Goal: Use online tool/utility: Utilize a website feature to perform a specific function

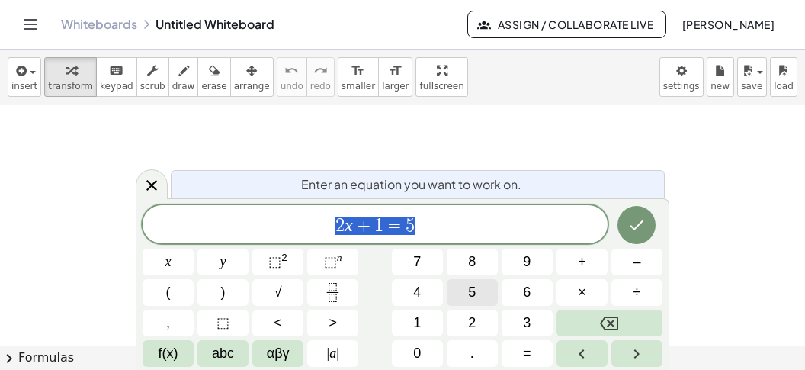
scroll to position [14, 0]
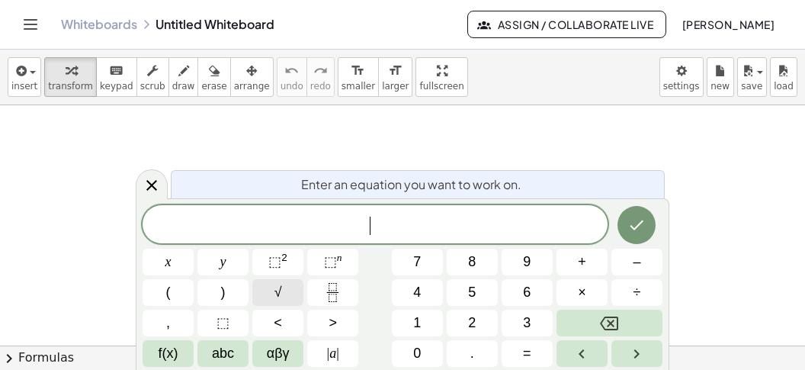
click at [284, 290] on button "√" at bounding box center [277, 292] width 51 height 27
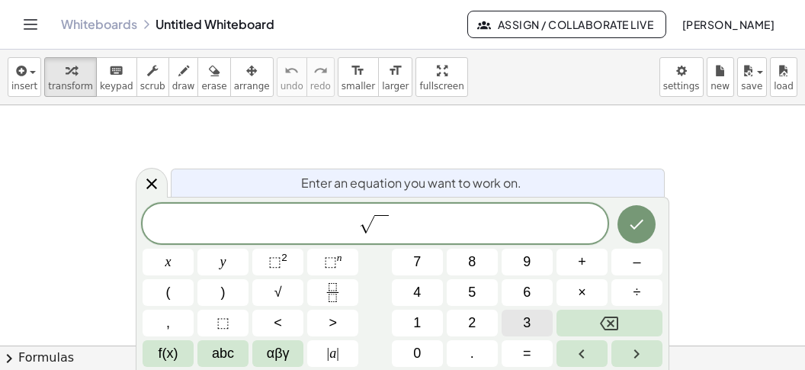
click at [519, 322] on button "3" at bounding box center [527, 323] width 51 height 27
click at [626, 355] on button "Right arrow" at bounding box center [637, 353] width 51 height 27
click at [179, 261] on button "x" at bounding box center [168, 262] width 51 height 27
click at [577, 261] on button "+" at bounding box center [582, 262] width 51 height 27
click at [181, 288] on button "(" at bounding box center [168, 292] width 51 height 27
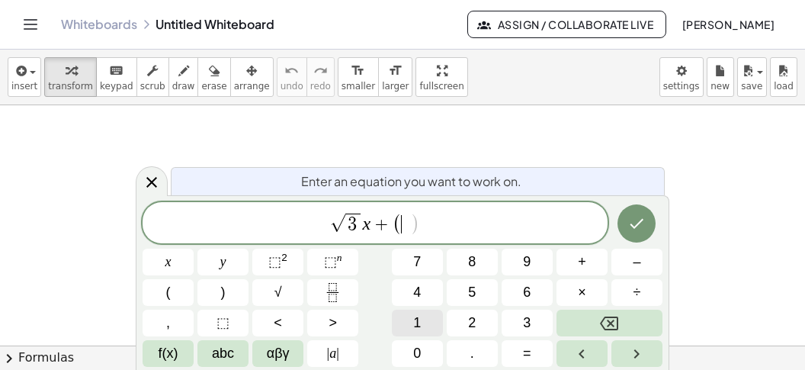
click at [426, 322] on button "1" at bounding box center [417, 323] width 51 height 27
click at [636, 267] on span "–" at bounding box center [637, 262] width 8 height 21
click at [283, 297] on button "√" at bounding box center [277, 292] width 51 height 27
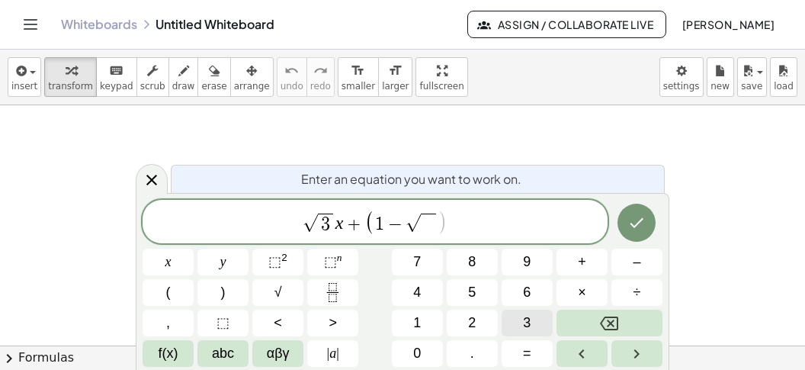
click at [527, 320] on span "3" at bounding box center [527, 323] width 8 height 21
click at [476, 221] on span "√ 3 x + ( 1 − √ 3 ) ​" at bounding box center [375, 222] width 465 height 27
click at [217, 262] on button "y" at bounding box center [223, 262] width 51 height 27
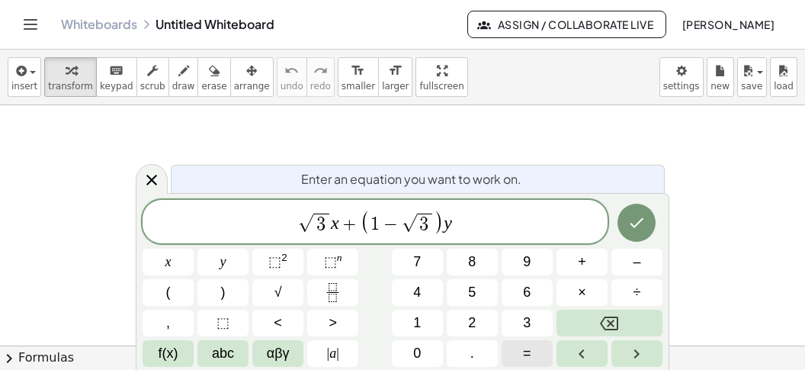
click at [522, 351] on button "=" at bounding box center [527, 353] width 51 height 27
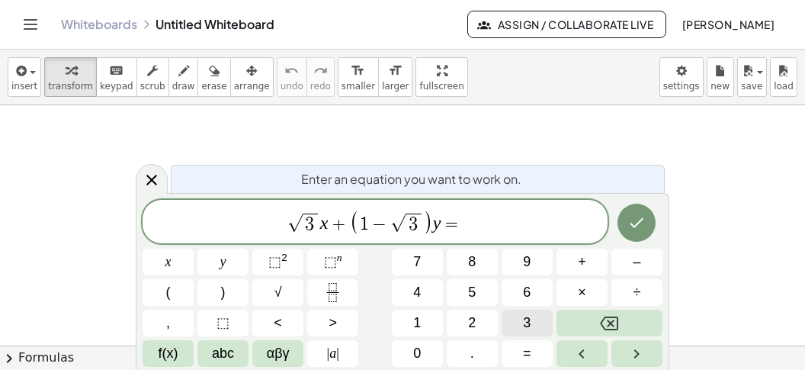
click at [520, 329] on button "3" at bounding box center [527, 323] width 51 height 27
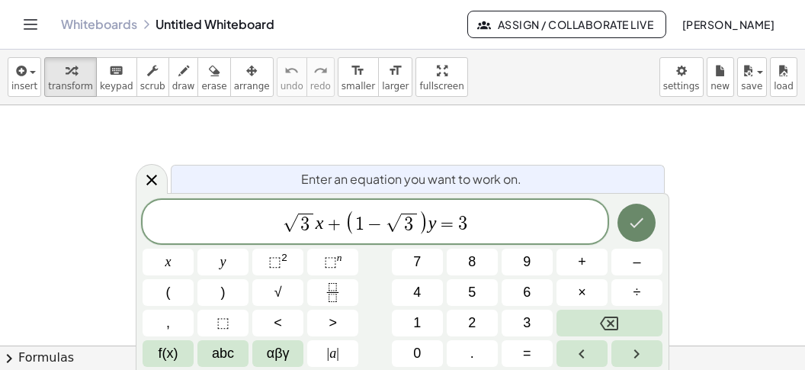
click at [630, 215] on icon "Done" at bounding box center [637, 223] width 18 height 18
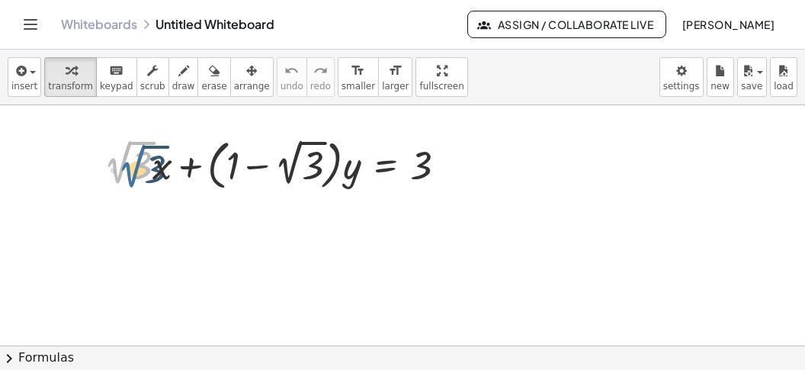
click at [131, 175] on div at bounding box center [281, 163] width 371 height 61
drag, startPoint x: 119, startPoint y: 167, endPoint x: 159, endPoint y: 175, distance: 40.4
click at [159, 175] on div at bounding box center [281, 163] width 371 height 61
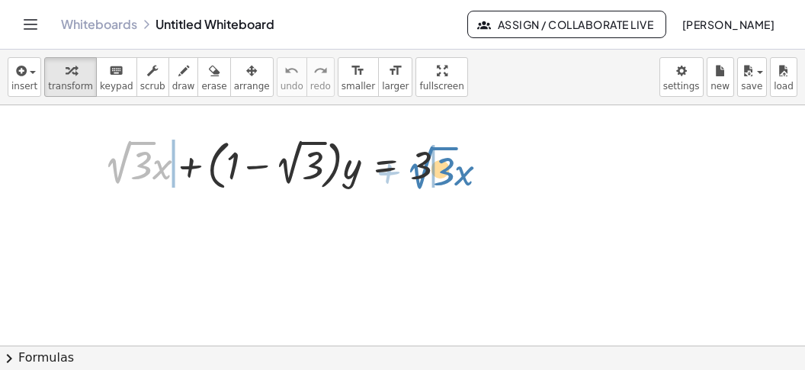
drag, startPoint x: 155, startPoint y: 172, endPoint x: 480, endPoint y: 170, distance: 324.9
click at [479, 171] on div "+ · 2 √ 3 · x + · 2 √ 3 · x + · ( + 1 − 2 √ 3 ) · y = 3" at bounding box center [402, 353] width 805 height 497
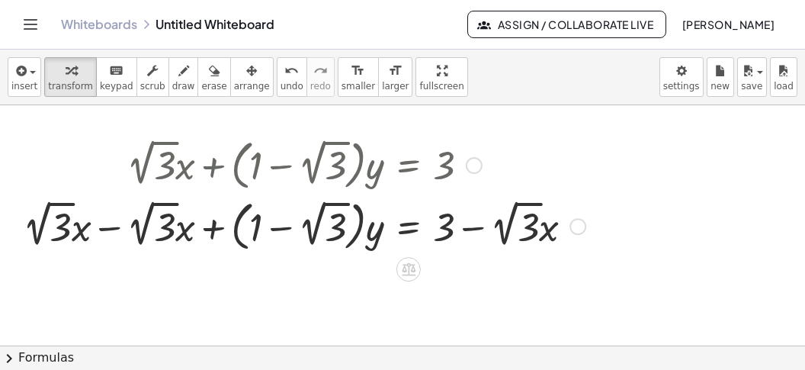
drag, startPoint x: 107, startPoint y: 225, endPoint x: 128, endPoint y: 224, distance: 21.4
click at [107, 225] on div at bounding box center [304, 224] width 578 height 61
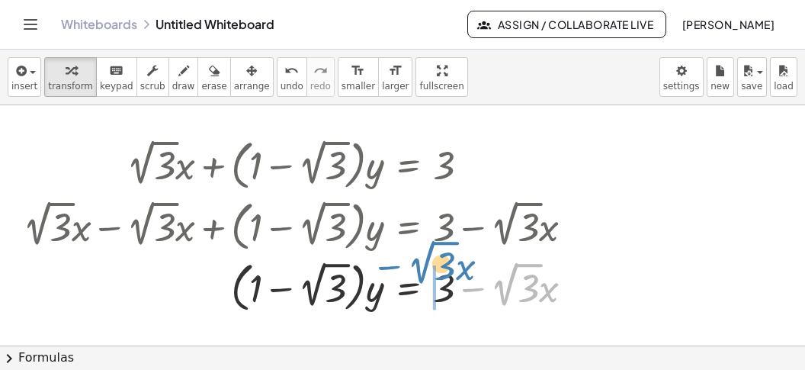
drag, startPoint x: 477, startPoint y: 289, endPoint x: 393, endPoint y: 267, distance: 87.5
click at [393, 267] on div at bounding box center [304, 285] width 578 height 61
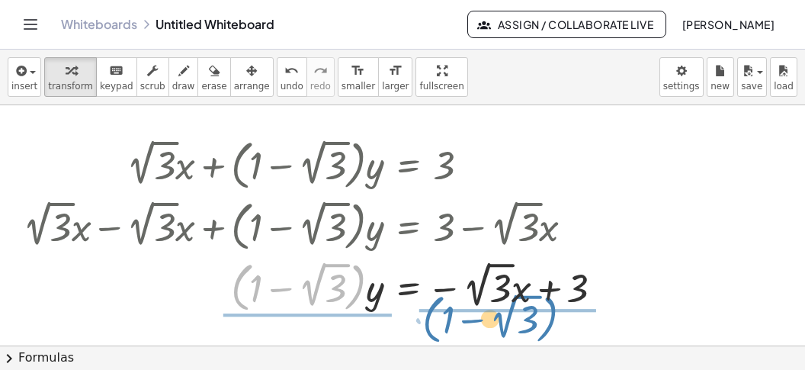
drag, startPoint x: 351, startPoint y: 301, endPoint x: 552, endPoint y: 329, distance: 203.3
click at [565, 339] on div "+ · 2 √ 3 · x + · ( + 1 − 2 √ 3 ) · y = 3 + · 2 √ 3 · x − · 2 √ 3 · x + · ( + 1…" at bounding box center [402, 353] width 805 height 497
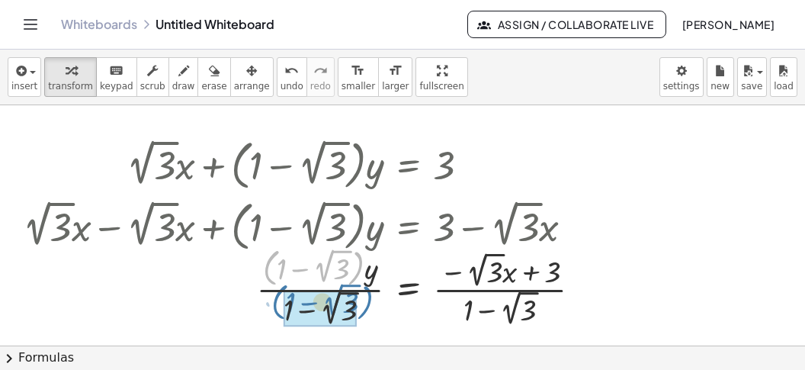
drag, startPoint x: 353, startPoint y: 271, endPoint x: 371, endPoint y: 300, distance: 34.5
click at [365, 307] on div at bounding box center [308, 286] width 586 height 86
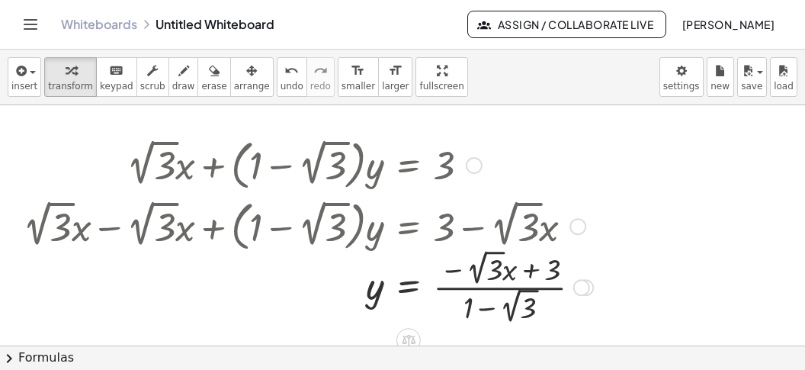
click at [585, 284] on div at bounding box center [581, 287] width 17 height 17
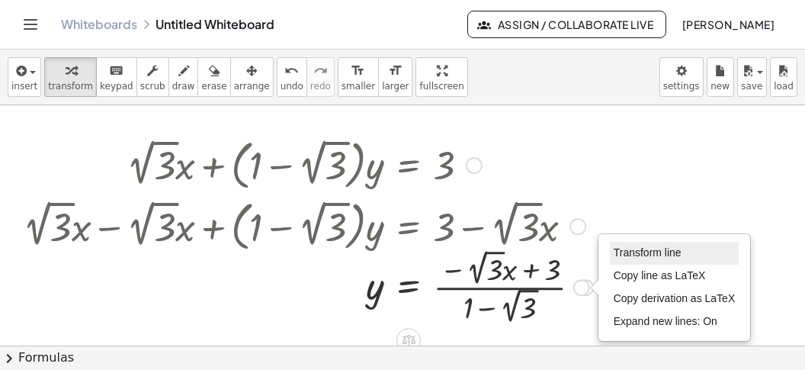
click at [638, 253] on span "Transform line" at bounding box center [648, 252] width 68 height 12
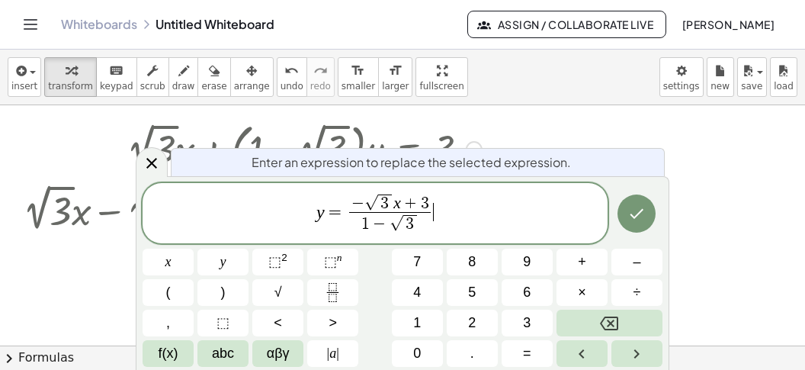
scroll to position [18, 0]
click at [488, 223] on span "y = − √ 3 x + 3 1 − √ 3 ​ ​" at bounding box center [375, 214] width 465 height 45
drag, startPoint x: 424, startPoint y: 221, endPoint x: 359, endPoint y: 225, distance: 64.9
click at [359, 225] on span "1 − √ 3" at bounding box center [389, 223] width 81 height 23
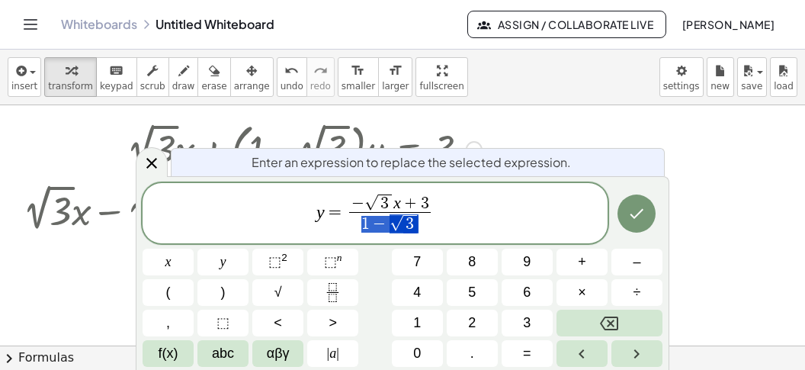
scroll to position [18, 0]
click at [486, 204] on span "y = − √ 3 x + 3 1 − √ 3 ​ ​" at bounding box center [375, 214] width 465 height 45
click at [352, 291] on button "Fraction" at bounding box center [332, 292] width 51 height 27
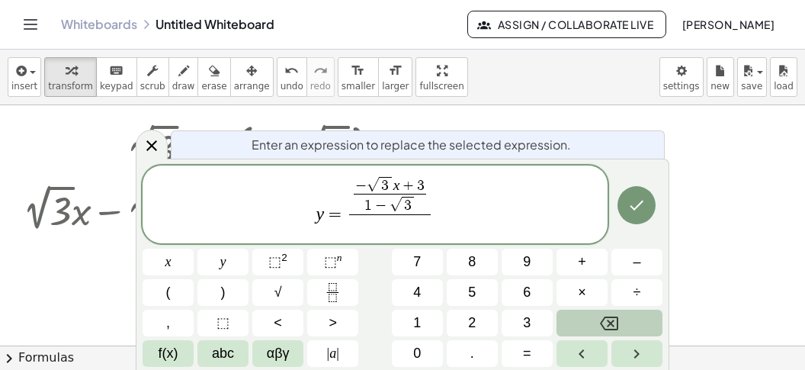
click at [609, 322] on icon "Backspace" at bounding box center [609, 323] width 18 height 18
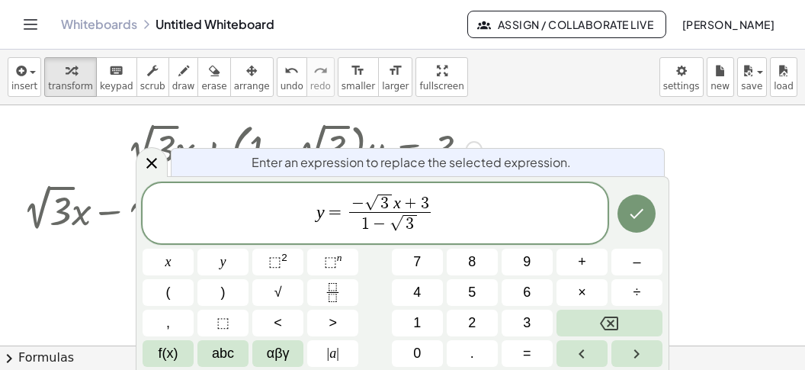
click at [469, 218] on span "y = − √ 3 x + 3 1 − √ 3 ​ ​" at bounding box center [375, 214] width 465 height 45
click at [340, 281] on button "Fraction" at bounding box center [332, 292] width 51 height 27
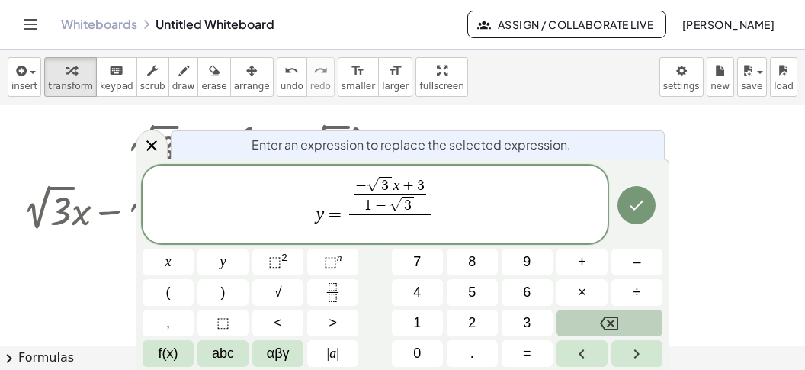
click at [622, 316] on button "Backspace" at bounding box center [610, 323] width 106 height 27
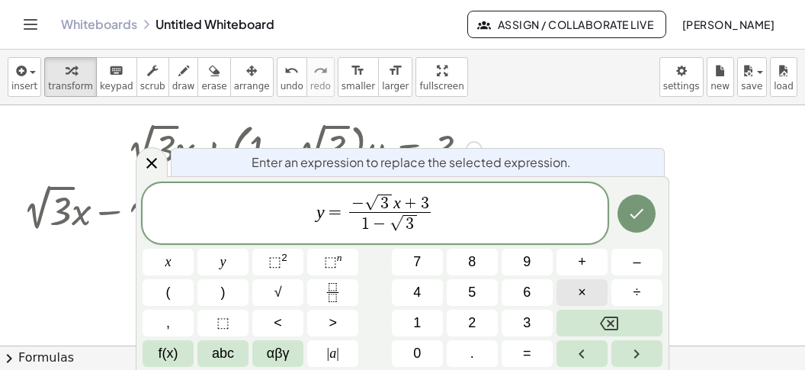
click at [576, 291] on button "×" at bounding box center [582, 292] width 51 height 27
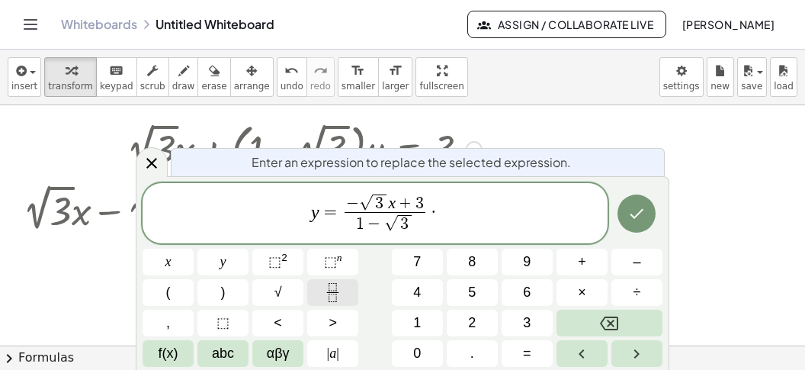
click at [339, 283] on icon "Fraction" at bounding box center [332, 292] width 19 height 19
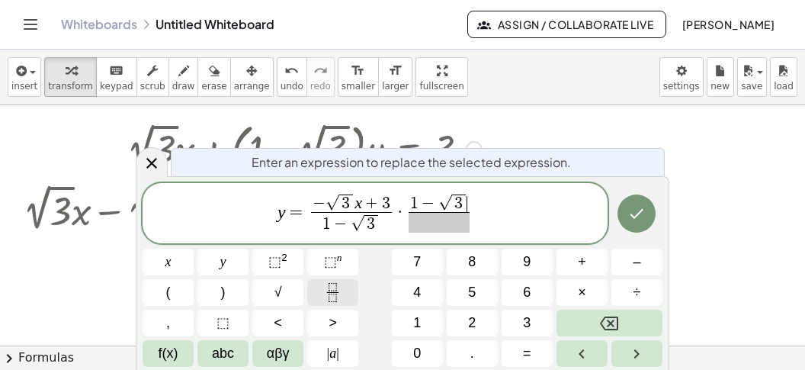
scroll to position [14, 0]
click at [421, 225] on span "​" at bounding box center [439, 222] width 61 height 21
click at [435, 205] on span "−" at bounding box center [429, 204] width 20 height 17
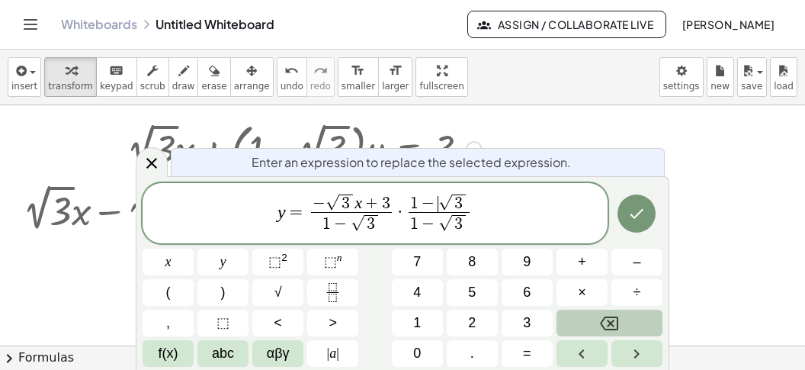
click at [609, 316] on icon "Backspace" at bounding box center [609, 323] width 18 height 14
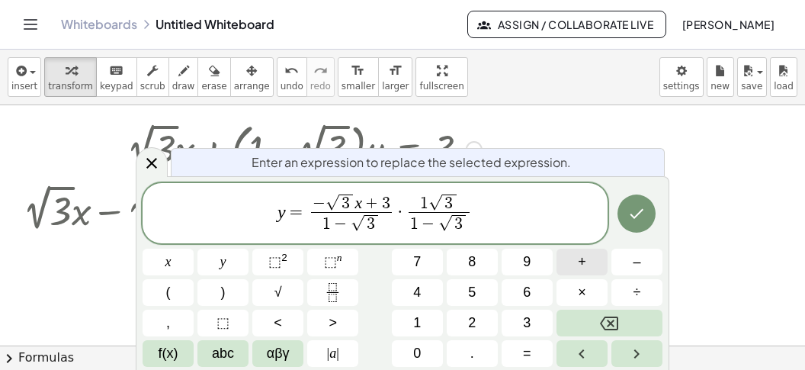
click at [595, 264] on button "+" at bounding box center [582, 262] width 51 height 27
click at [435, 225] on span "−" at bounding box center [429, 225] width 20 height 17
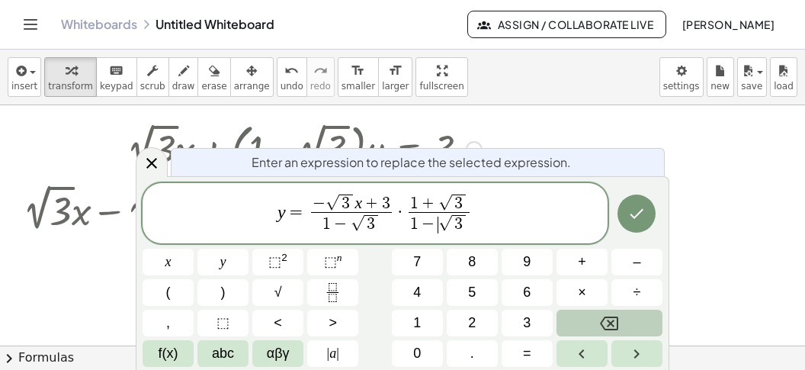
click at [611, 313] on button "Backspace" at bounding box center [610, 323] width 106 height 27
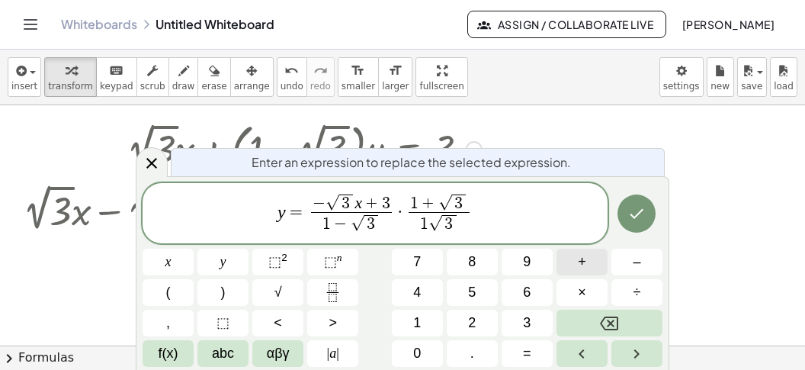
click at [582, 265] on span "+" at bounding box center [582, 262] width 8 height 21
click at [634, 216] on icon "Done" at bounding box center [637, 213] width 18 height 18
click at [601, 229] on div at bounding box center [308, 270] width 586 height 82
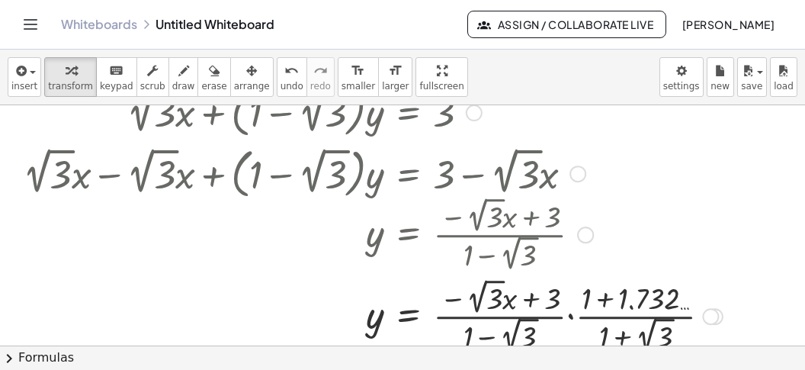
scroll to position [95, 0]
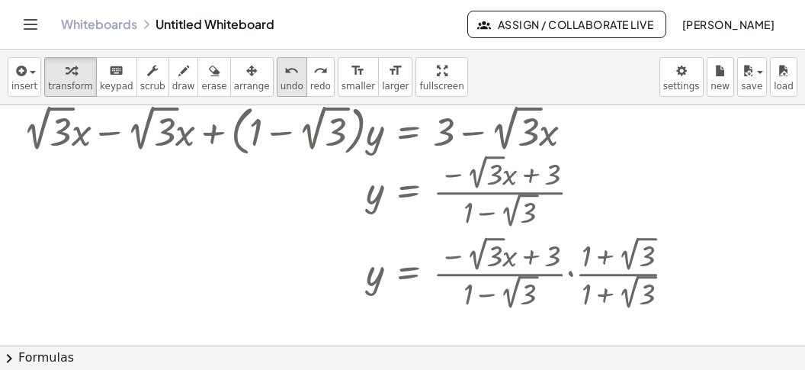
click at [284, 79] on icon "undo" at bounding box center [291, 71] width 14 height 18
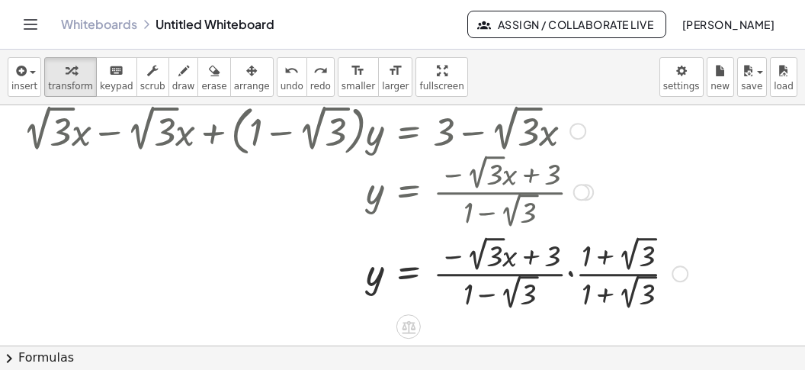
click at [571, 271] on div at bounding box center [355, 272] width 680 height 82
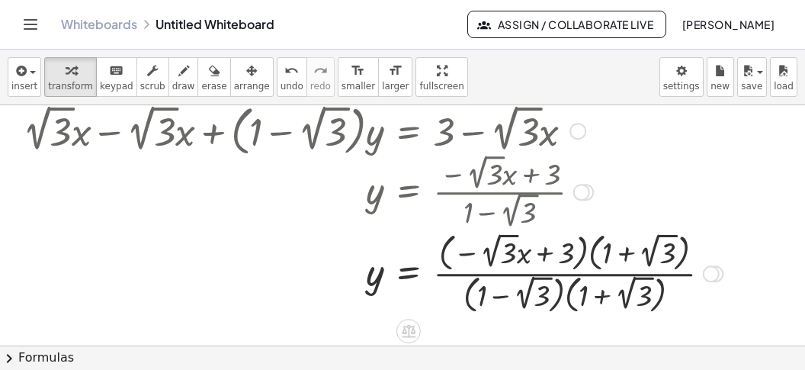
click at [593, 266] on div at bounding box center [372, 272] width 715 height 90
click at [593, 265] on div at bounding box center [372, 272] width 715 height 90
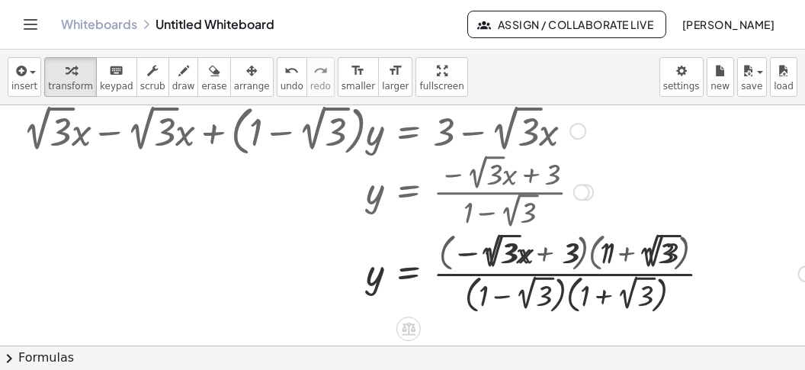
click at [593, 265] on div at bounding box center [418, 272] width 807 height 86
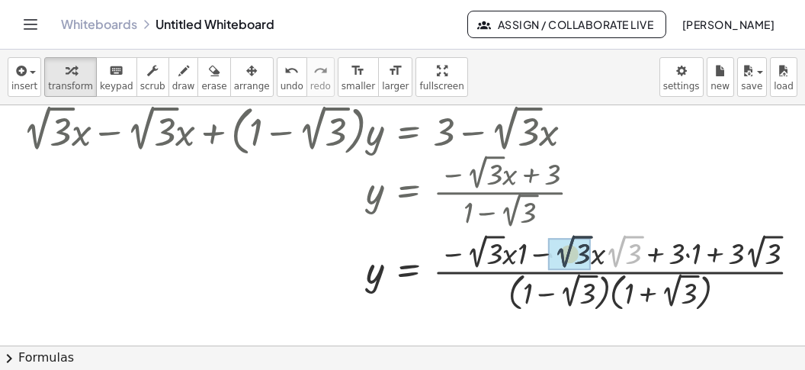
drag, startPoint x: 622, startPoint y: 261, endPoint x: 577, endPoint y: 263, distance: 44.3
click at [409, 274] on div "· 2 √ 3 y = · · ( + 1 − 2 √ 3 ) · ( + 1 + 2 √ 3 ) ( − · 2 √ 3 · x · 1 − · 2 √ 3…" at bounding box center [409, 274] width 0 height 0
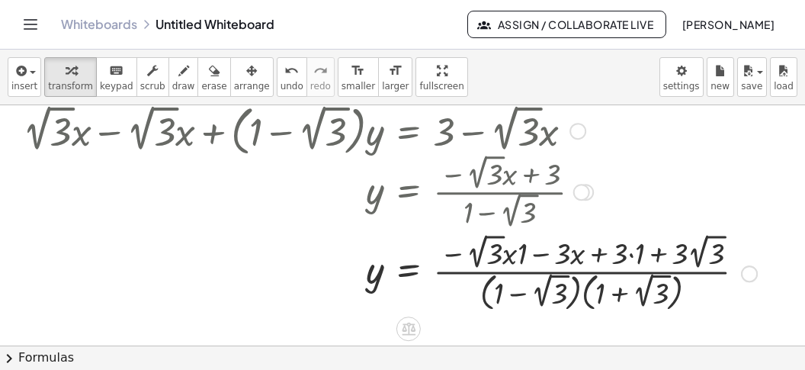
drag, startPoint x: 631, startPoint y: 256, endPoint x: 645, endPoint y: 253, distance: 14.1
click at [632, 256] on div at bounding box center [390, 272] width 750 height 86
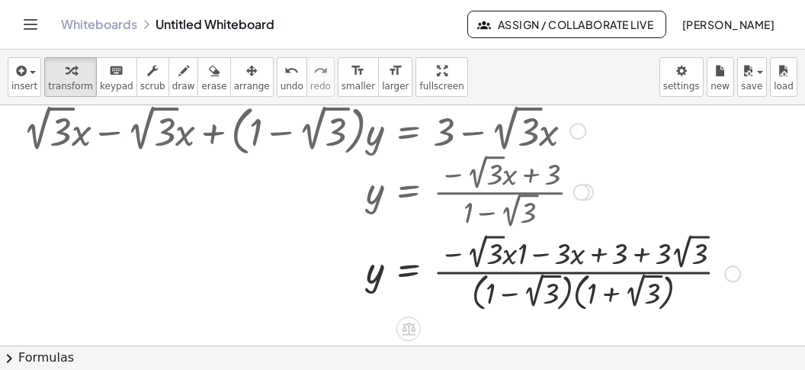
click at [517, 261] on div at bounding box center [381, 272] width 733 height 86
drag, startPoint x: 519, startPoint y: 261, endPoint x: 529, endPoint y: 261, distance: 10.7
click at [519, 261] on div at bounding box center [381, 272] width 733 height 86
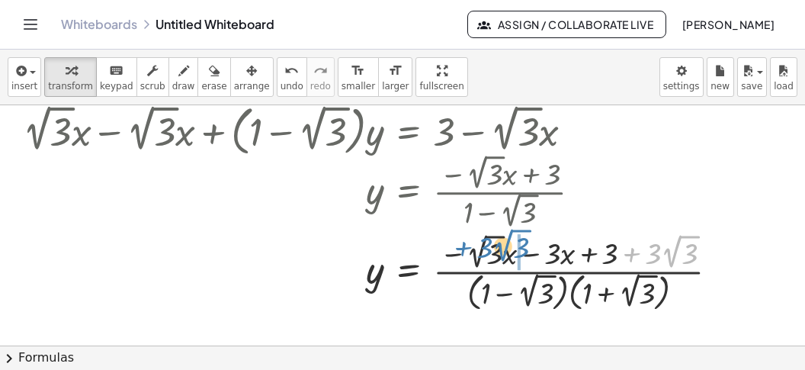
drag, startPoint x: 632, startPoint y: 256, endPoint x: 453, endPoint y: 255, distance: 179.2
click at [455, 254] on div at bounding box center [376, 272] width 723 height 86
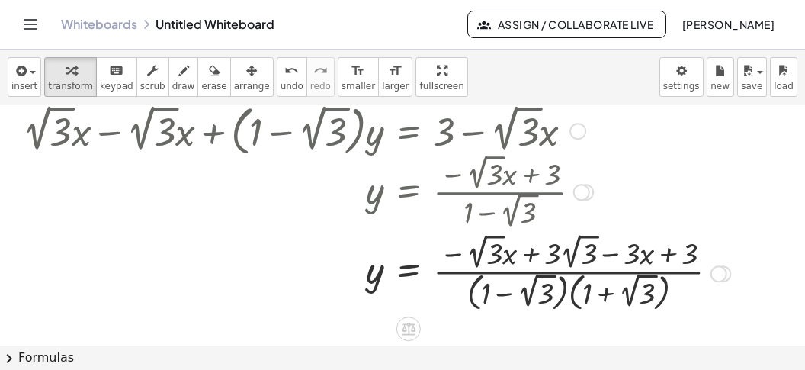
click at [570, 297] on div at bounding box center [376, 272] width 723 height 86
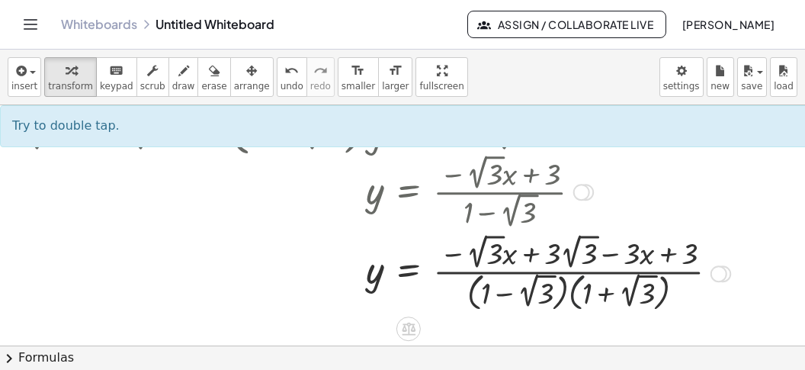
click at [571, 297] on div at bounding box center [376, 272] width 723 height 86
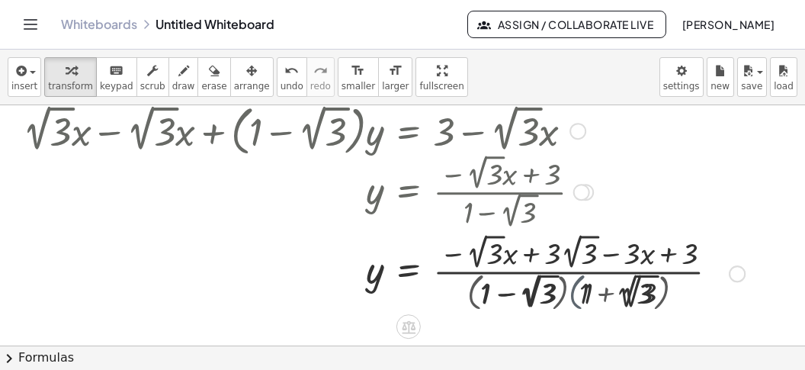
click at [573, 295] on div at bounding box center [383, 272] width 737 height 82
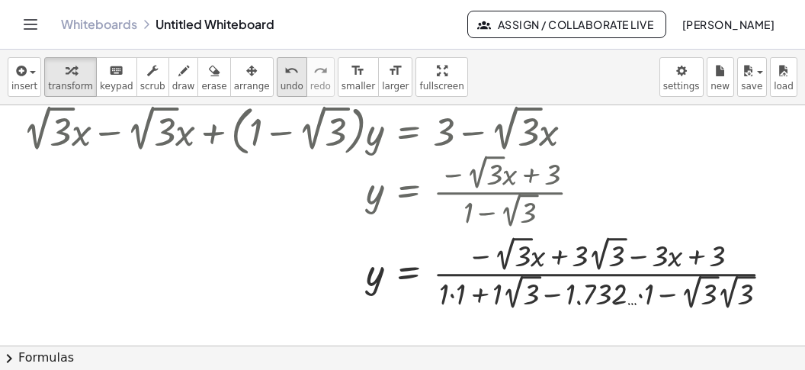
click at [281, 90] on span "undo" at bounding box center [292, 86] width 23 height 11
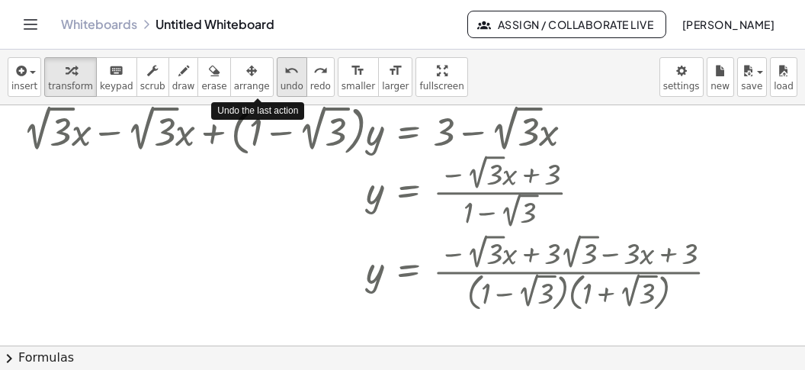
click at [281, 89] on span "undo" at bounding box center [292, 86] width 23 height 11
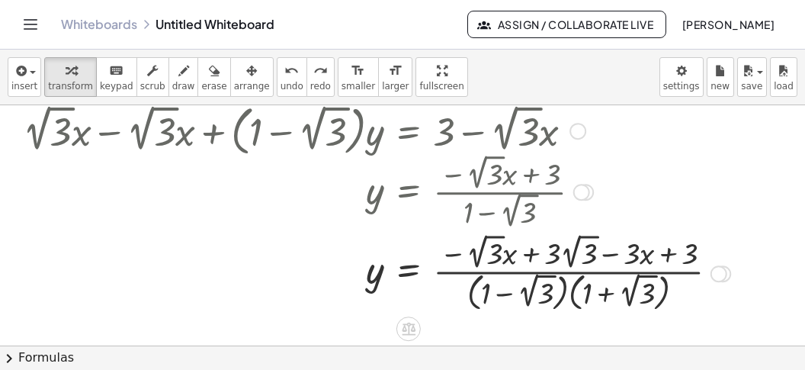
click at [575, 305] on div at bounding box center [376, 272] width 723 height 86
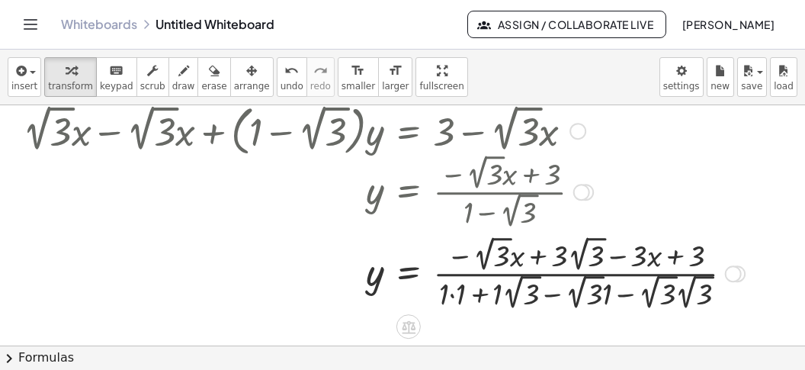
click at [611, 303] on div at bounding box center [383, 272] width 737 height 82
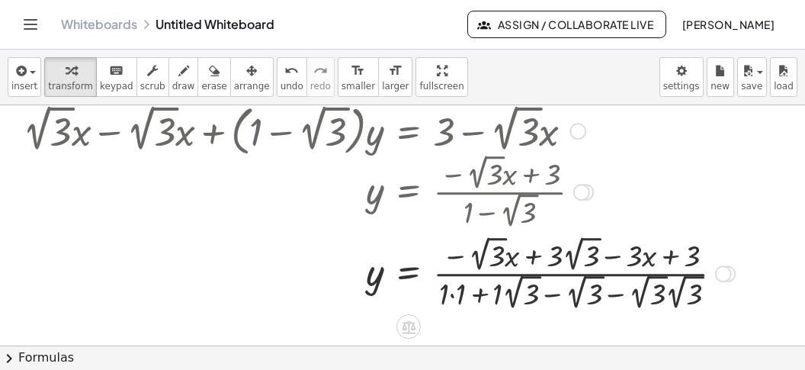
click at [456, 300] on div at bounding box center [379, 272] width 728 height 82
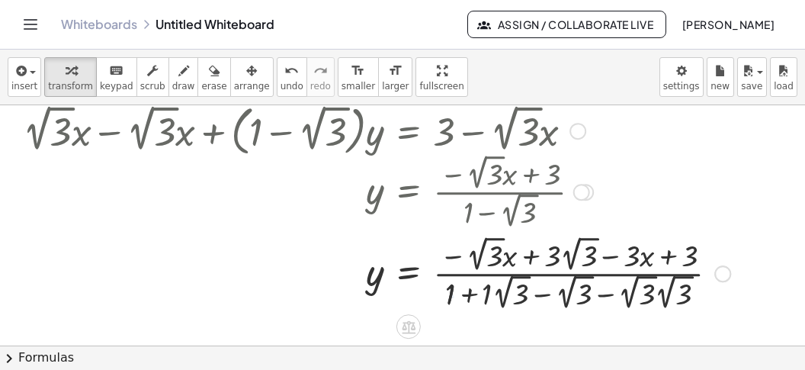
drag, startPoint x: 489, startPoint y: 299, endPoint x: 497, endPoint y: 299, distance: 8.4
click at [489, 299] on div at bounding box center [376, 272] width 723 height 82
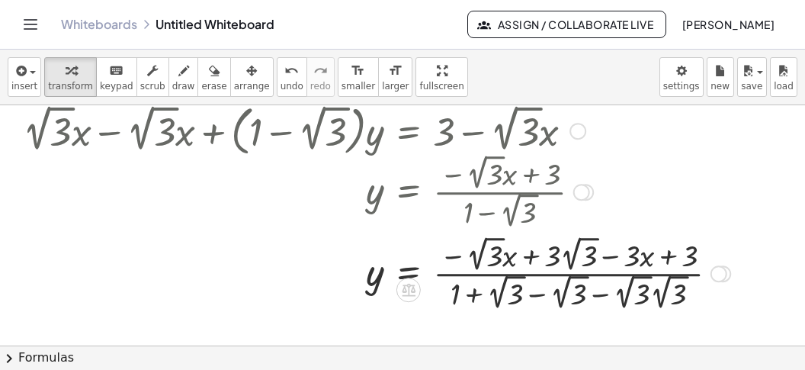
click at [659, 303] on div at bounding box center [376, 272] width 723 height 82
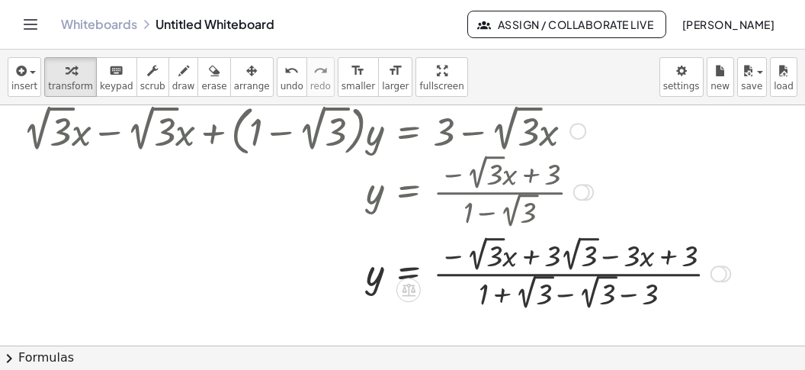
click at [567, 292] on div at bounding box center [376, 272] width 723 height 82
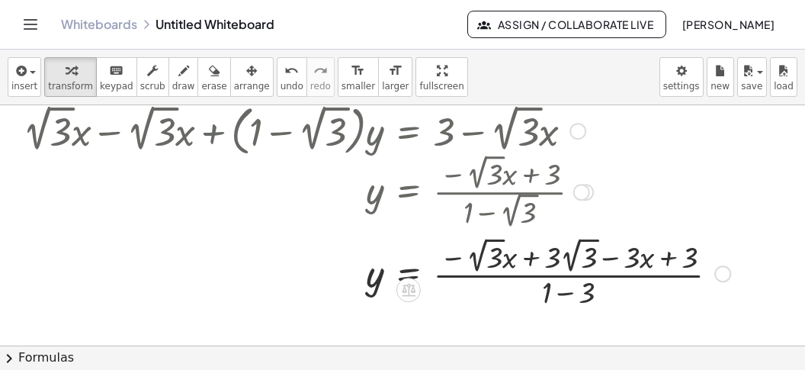
click at [566, 295] on div at bounding box center [376, 272] width 723 height 79
